Goal: Transaction & Acquisition: Obtain resource

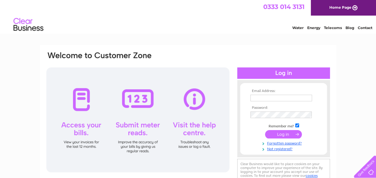
type input "info@firstflow.co.uk"
click at [289, 133] on input "submit" at bounding box center [283, 134] width 37 height 8
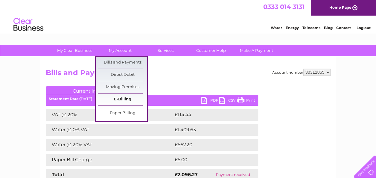
click at [119, 99] on link "E-Billing" at bounding box center [122, 99] width 49 height 12
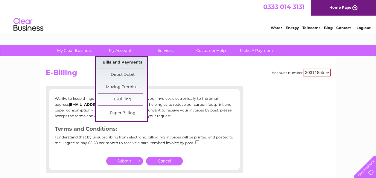
click at [113, 60] on link "Bills and Payments" at bounding box center [122, 63] width 49 height 12
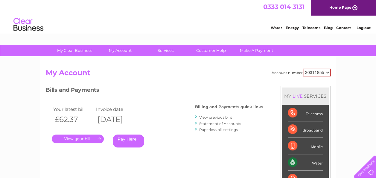
scroll to position [30, 0]
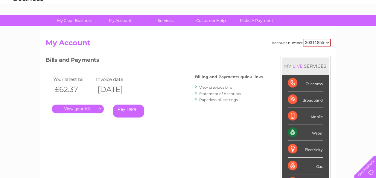
click at [86, 109] on link "." at bounding box center [78, 108] width 52 height 9
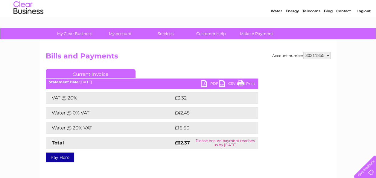
scroll to position [30, 0]
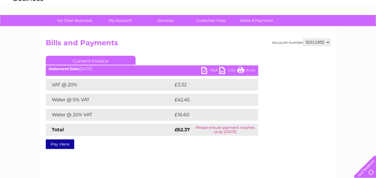
click at [204, 70] on link "PDF" at bounding box center [210, 71] width 18 height 9
